Goal: Navigation & Orientation: Find specific page/section

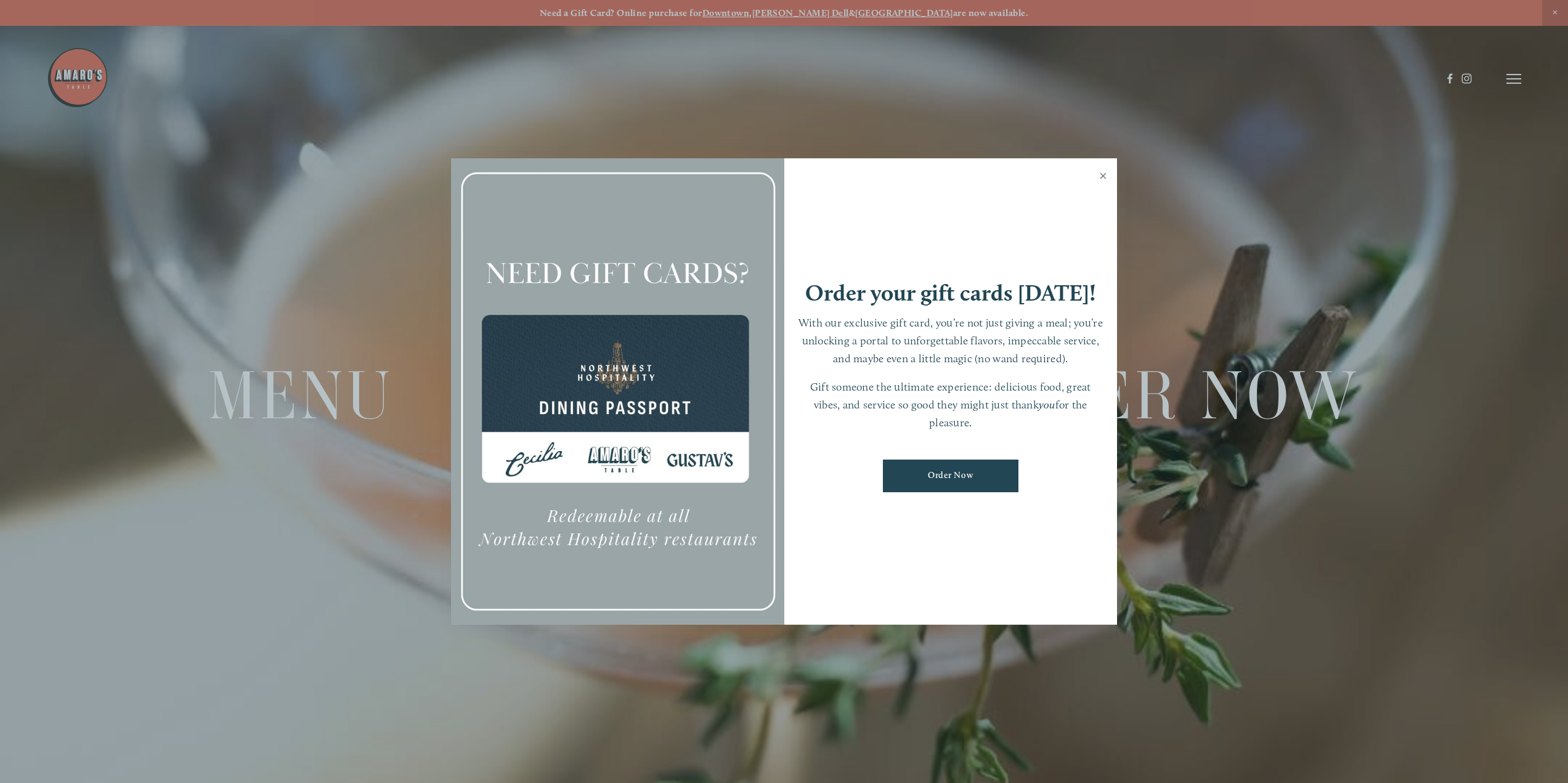
click at [1103, 176] on link "Close" at bounding box center [1103, 177] width 24 height 35
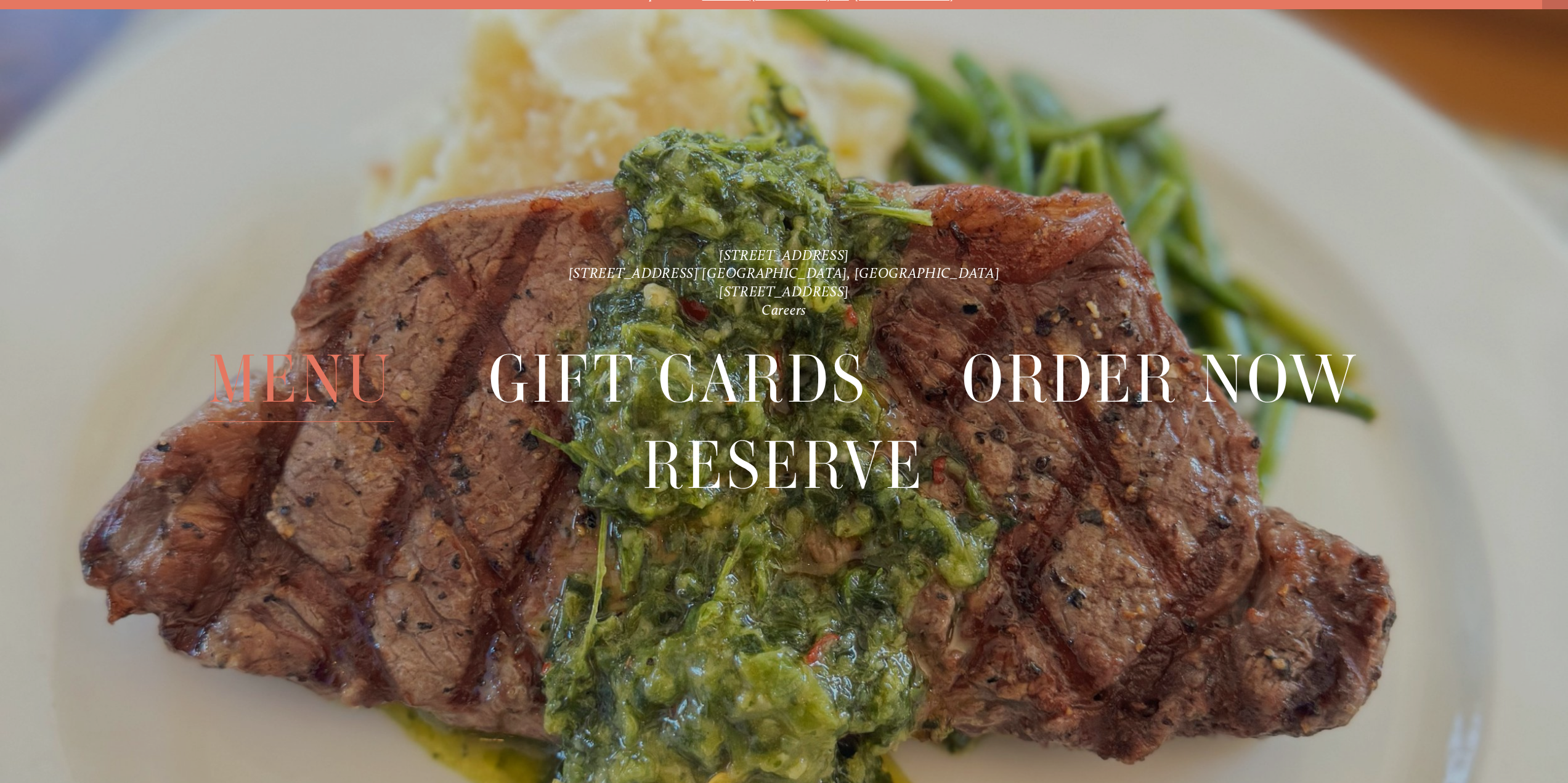
scroll to position [26, 0]
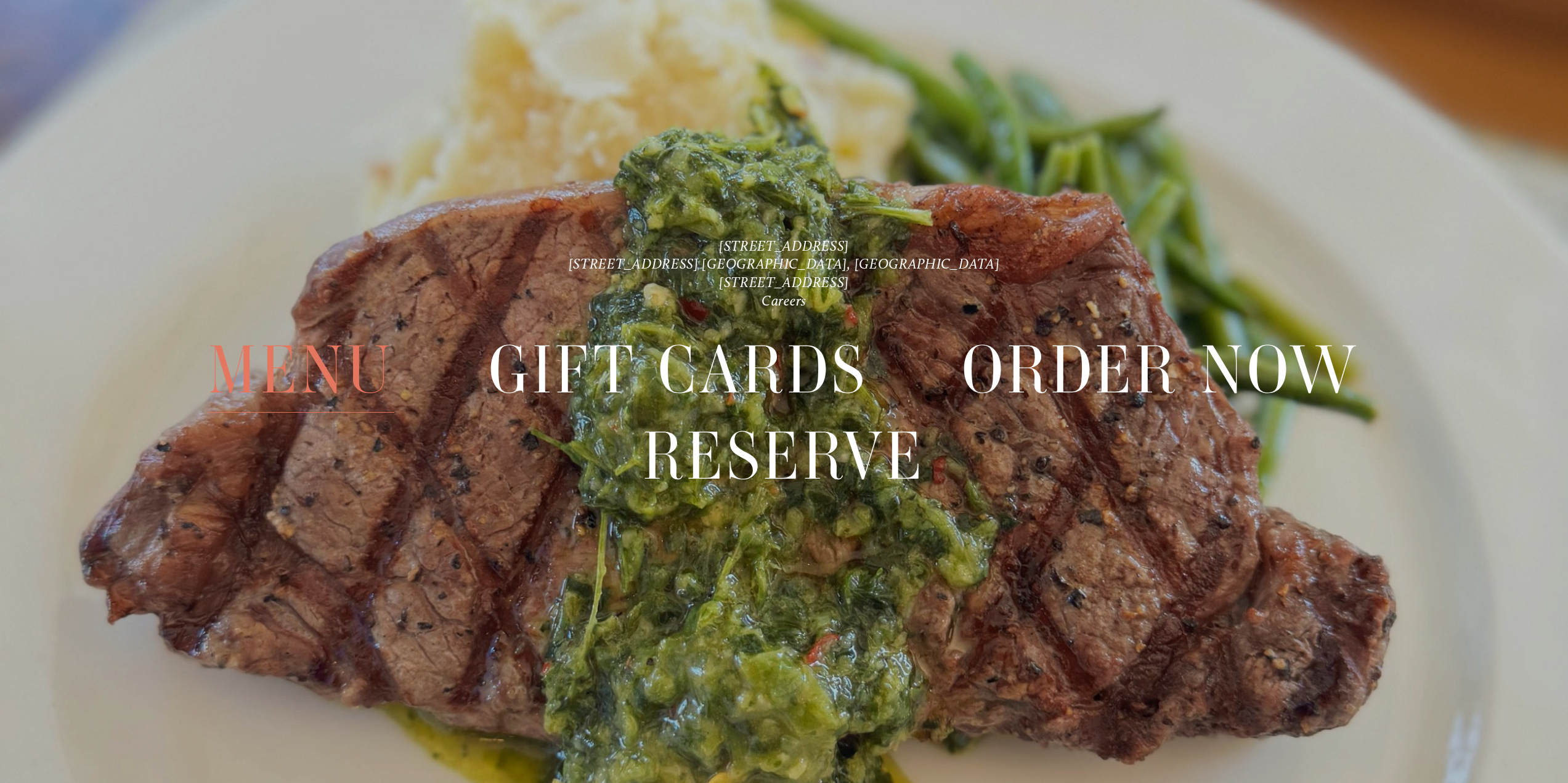
click at [341, 367] on span "Menu" at bounding box center [301, 369] width 186 height 86
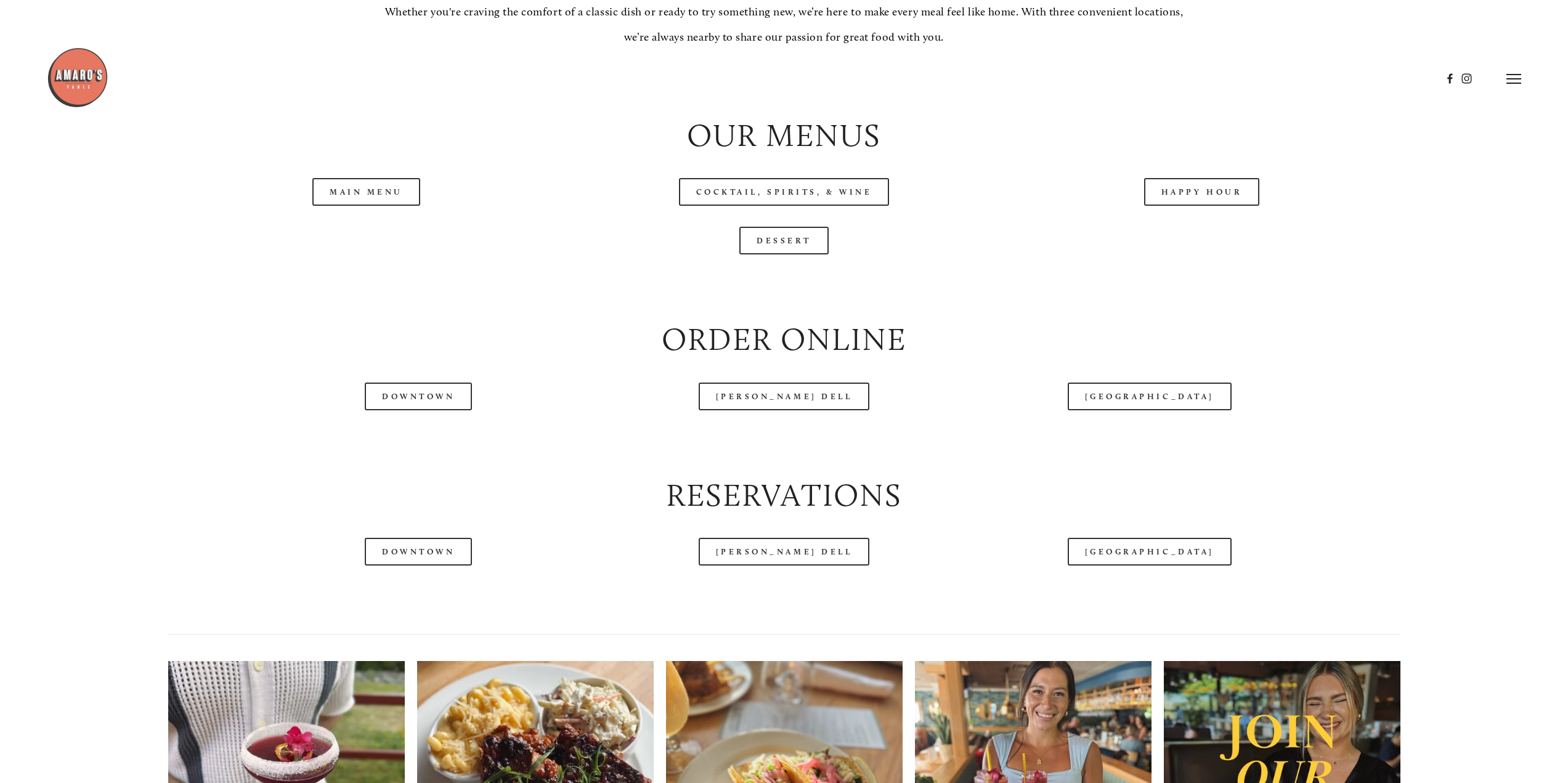
scroll to position [1541, 0]
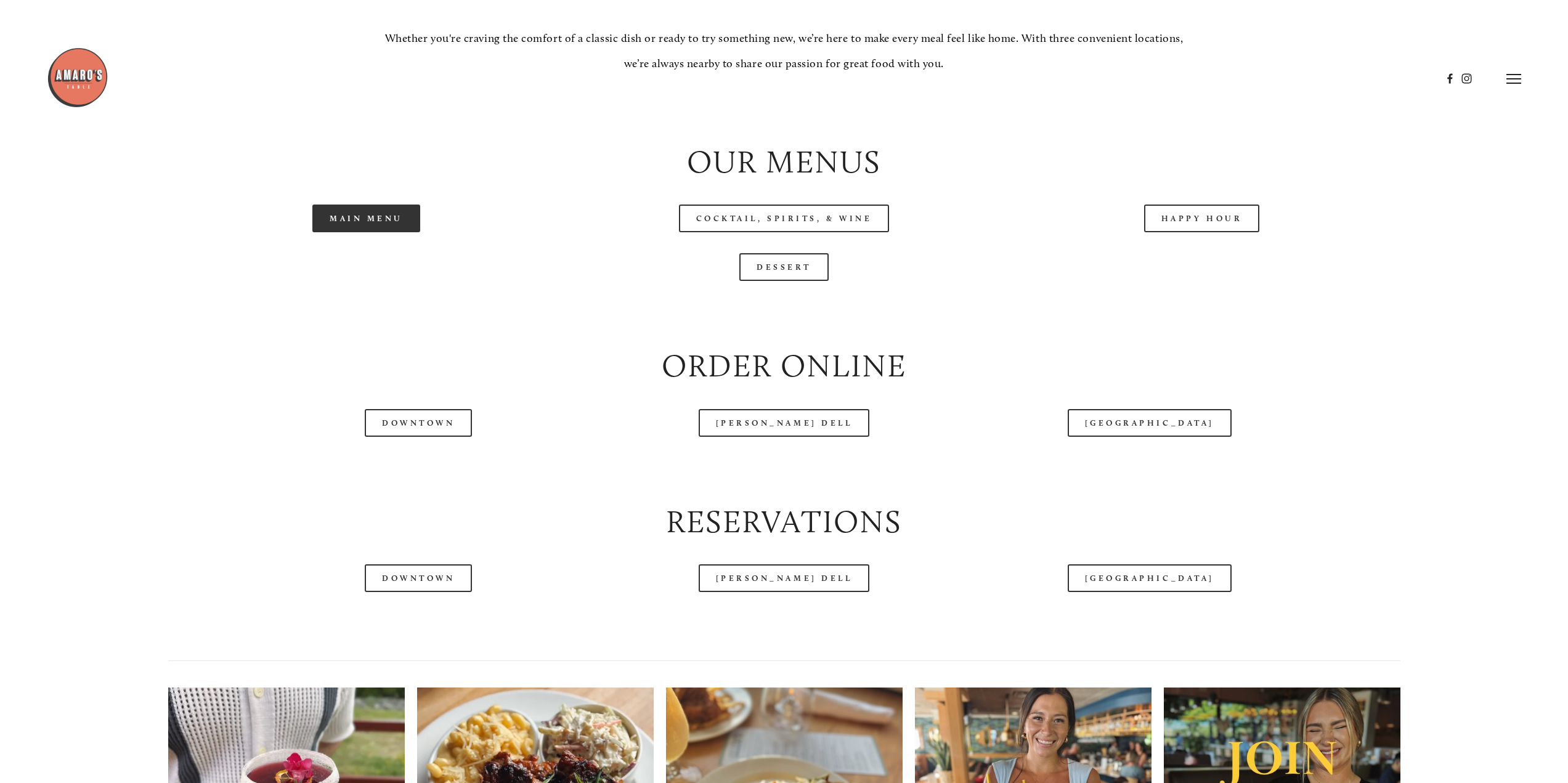
click at [370, 229] on link "Main Menu" at bounding box center [366, 218] width 108 height 28
